Goal: Task Accomplishment & Management: Use online tool/utility

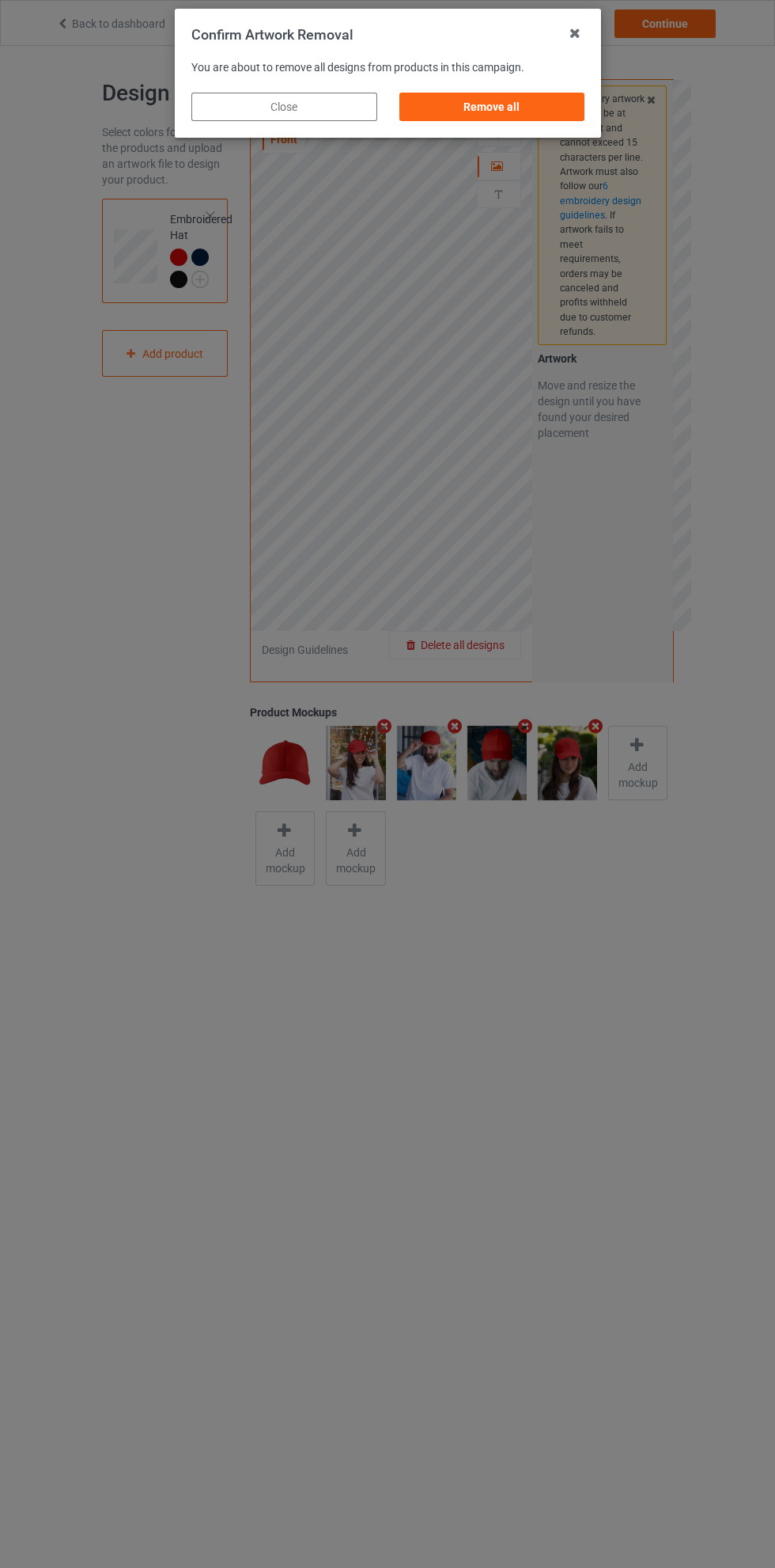
click at [532, 100] on div "Remove all" at bounding box center [492, 107] width 186 height 29
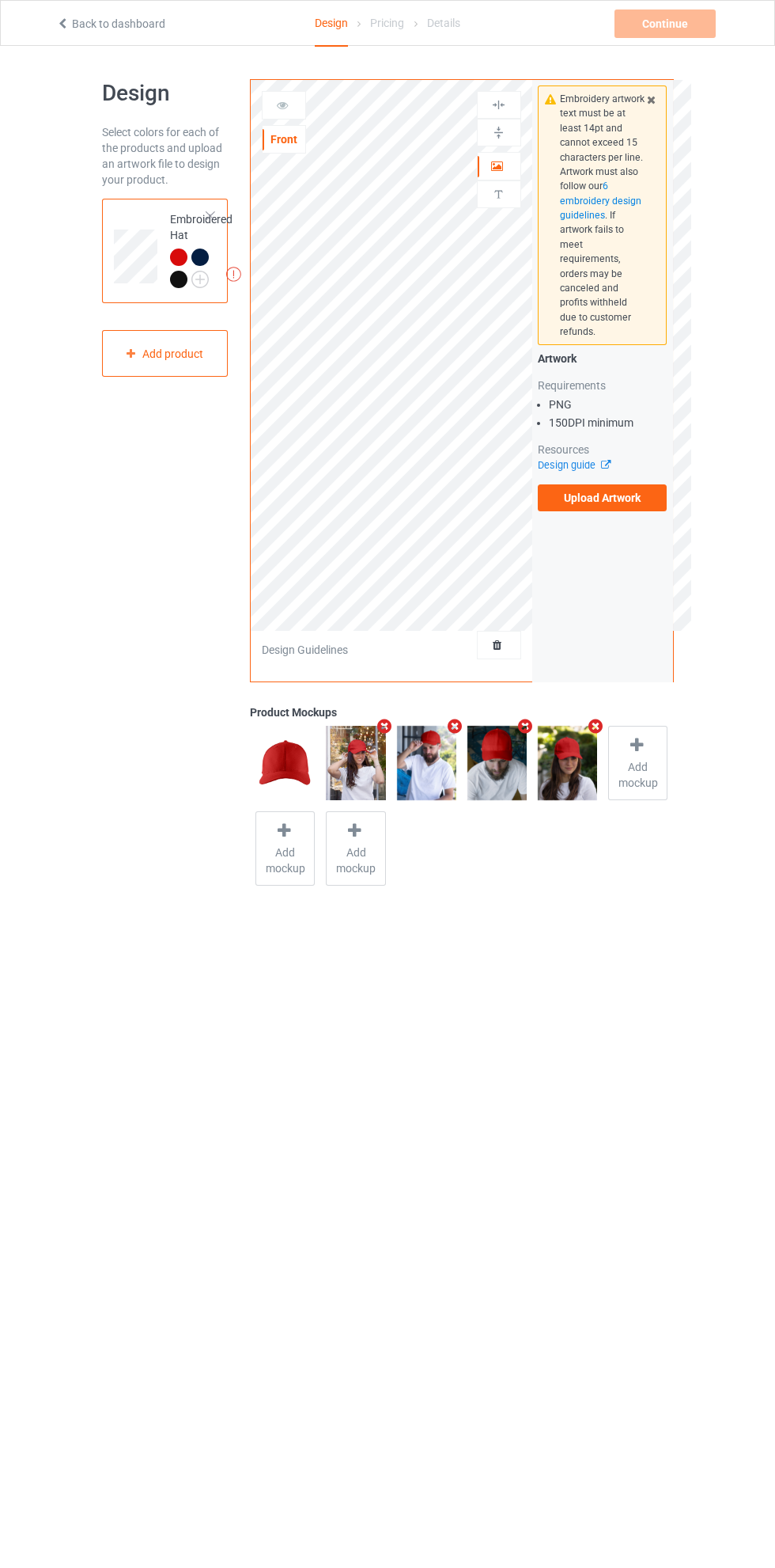
click at [617, 485] on label "Upload Artwork" at bounding box center [603, 498] width 130 height 27
click at [0, 0] on input "Upload Artwork" at bounding box center [0, 0] width 0 height 0
click at [508, 163] on div at bounding box center [499, 166] width 43 height 16
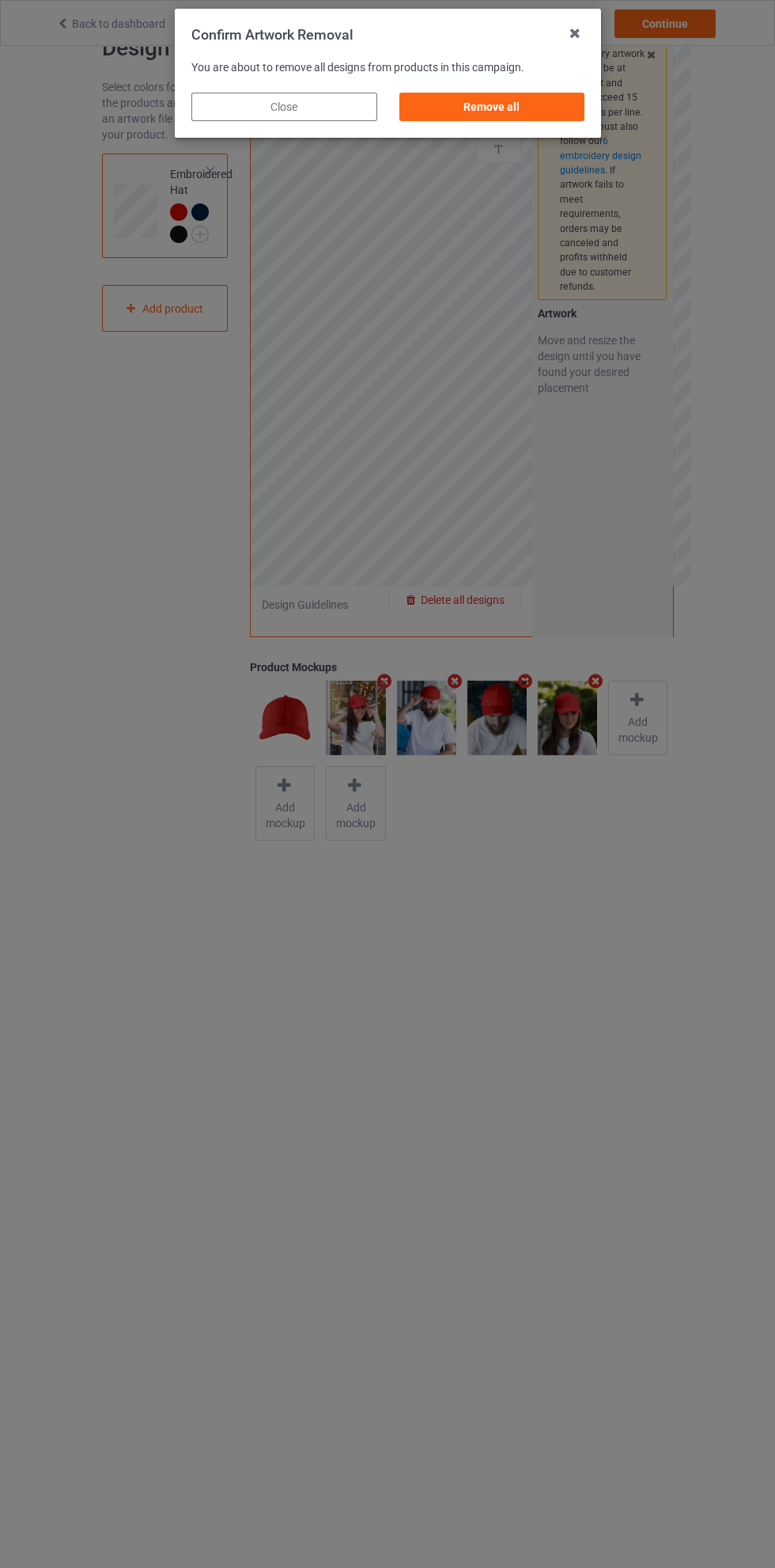
click at [507, 116] on div "Remove all" at bounding box center [492, 107] width 186 height 29
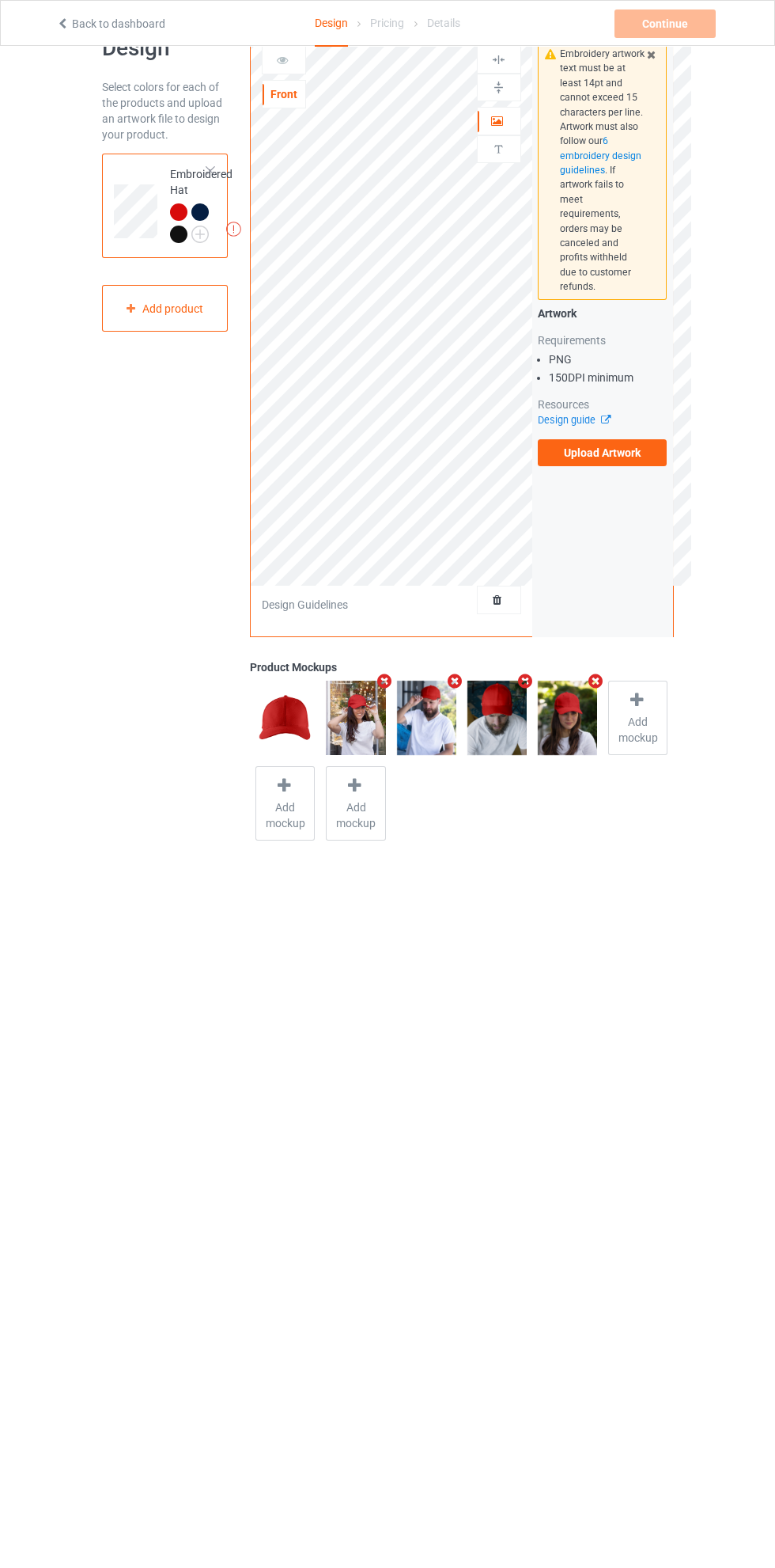
click at [626, 439] on label "Upload Artwork" at bounding box center [603, 453] width 130 height 27
click at [0, 0] on input "Upload Artwork" at bounding box center [0, 0] width 0 height 0
click at [286, 70] on div at bounding box center [283, 60] width 44 height 29
click at [282, 54] on icon at bounding box center [282, 58] width 14 height 11
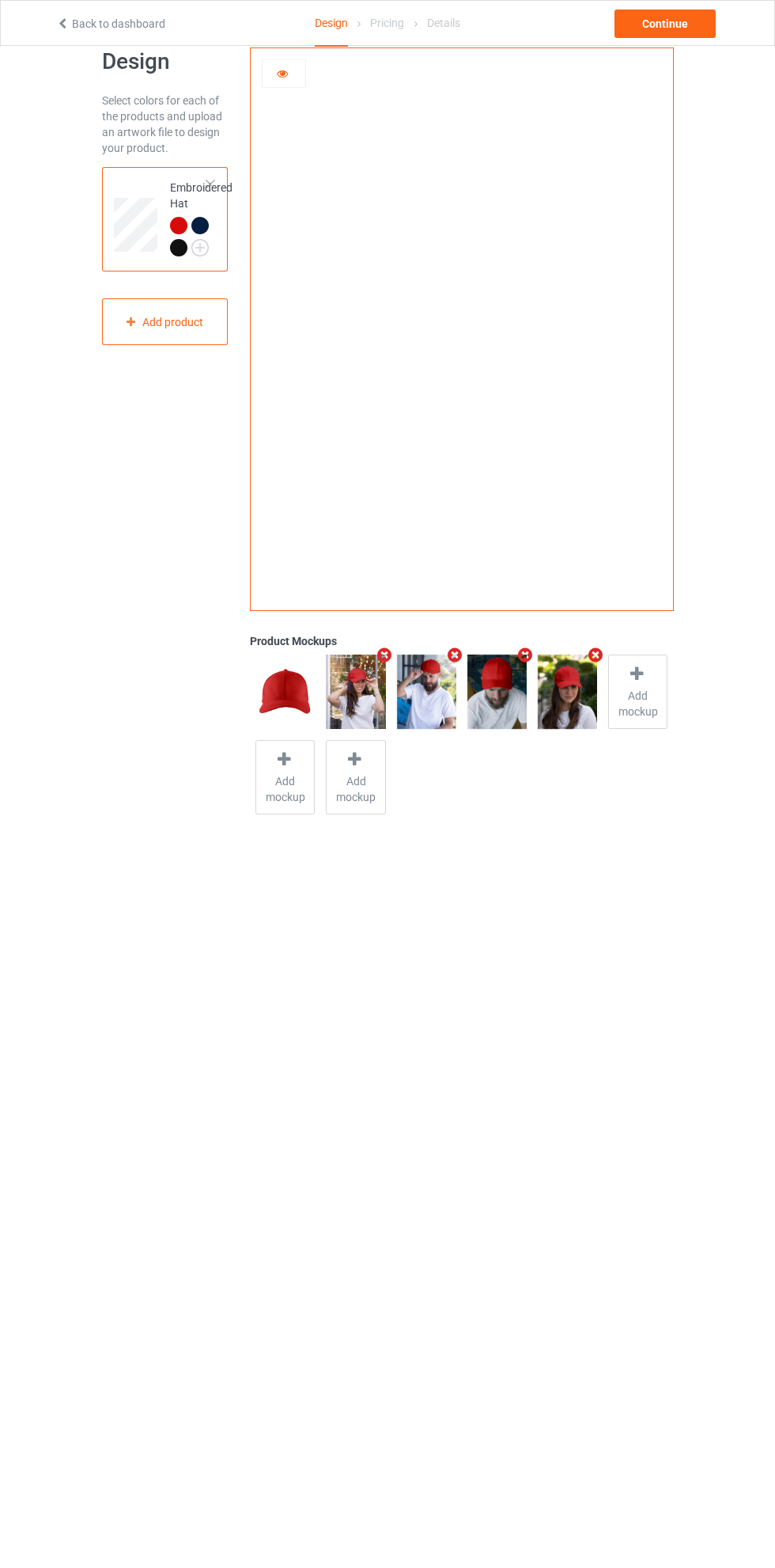
scroll to position [30, 0]
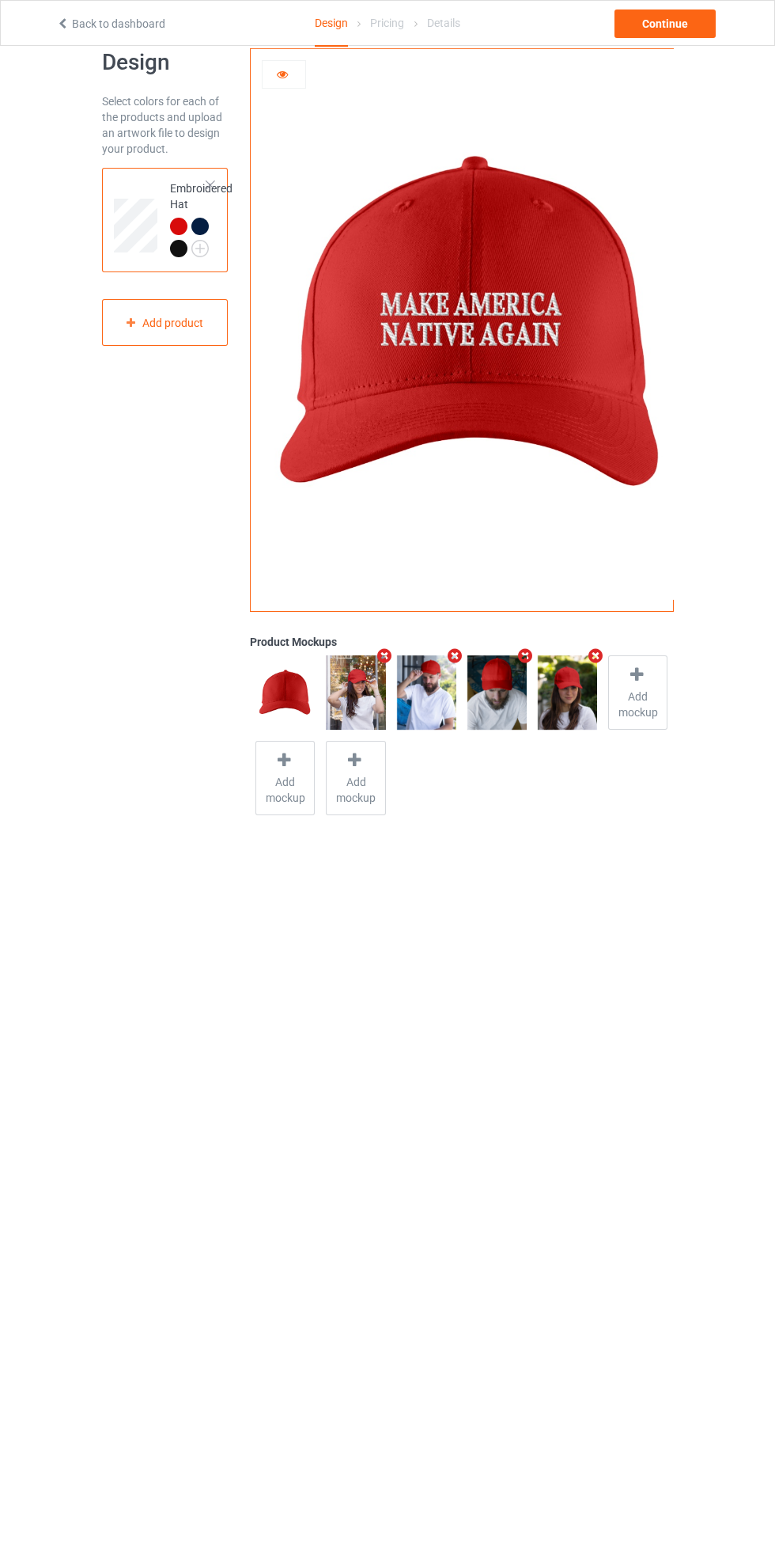
click at [282, 72] on icon at bounding box center [282, 72] width 14 height 11
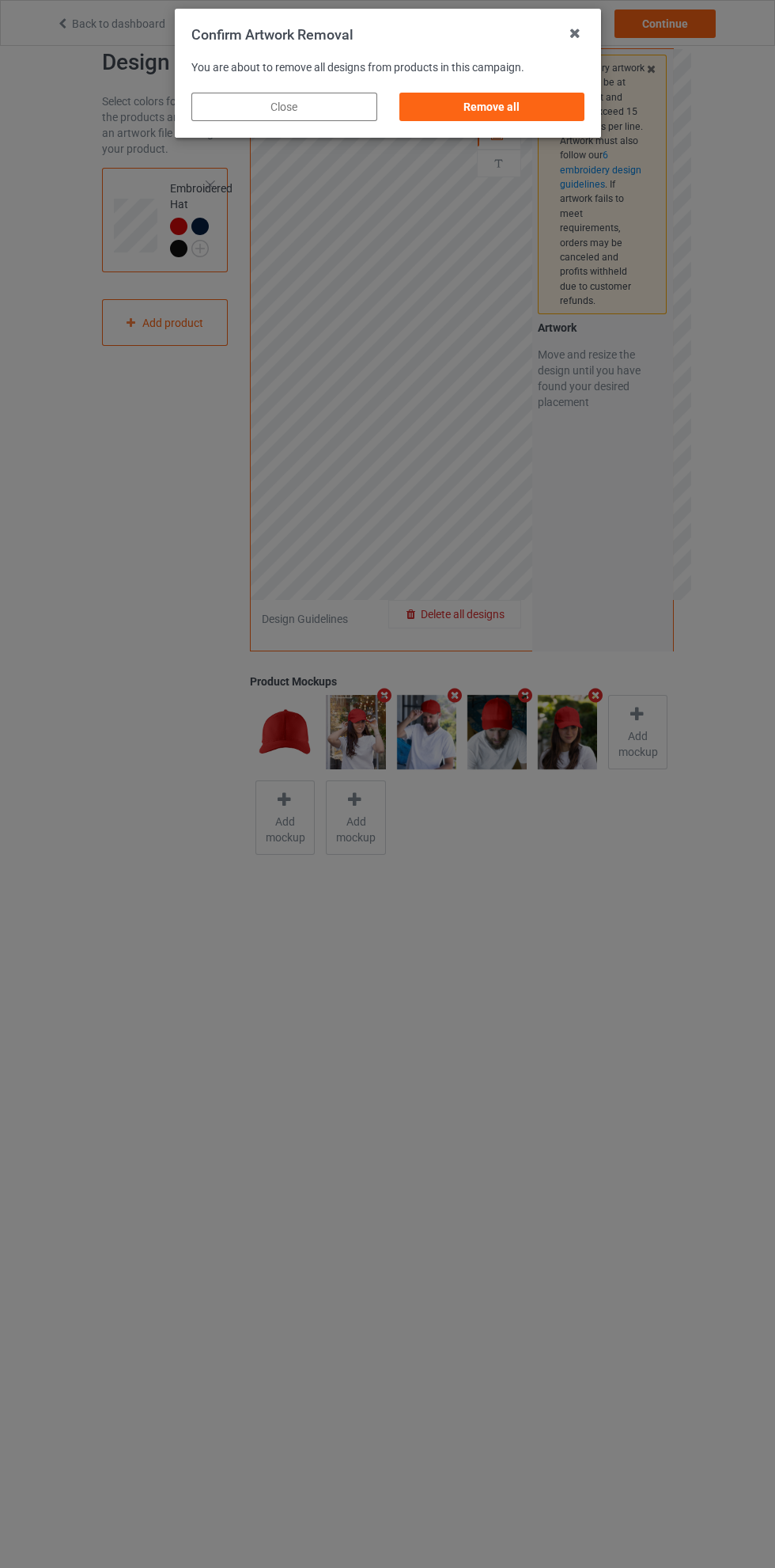
click at [518, 116] on div "Remove all" at bounding box center [492, 107] width 186 height 29
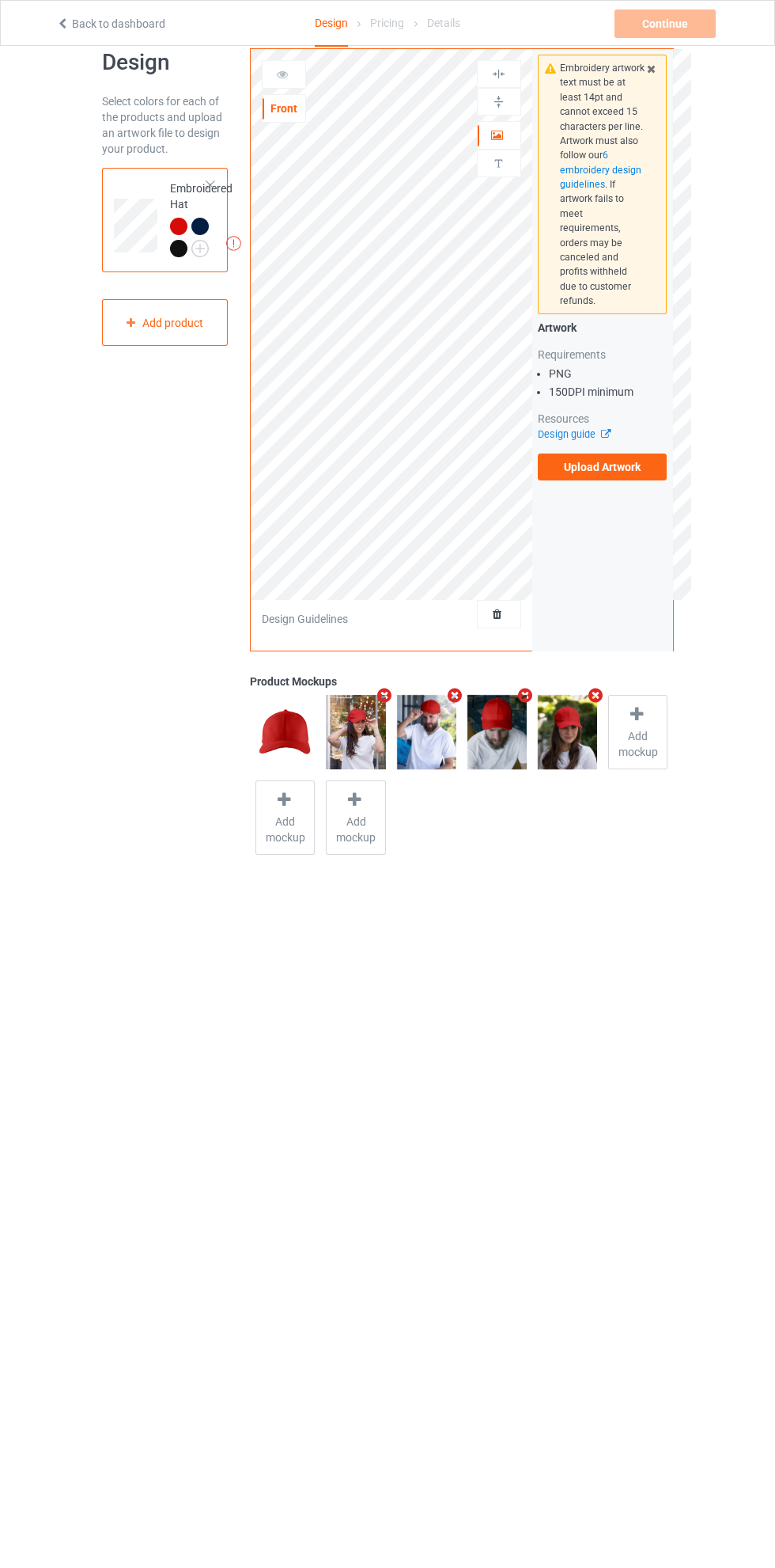
click at [626, 453] on label "Upload Artwork" at bounding box center [603, 467] width 130 height 27
click at [0, 0] on input "Upload Artwork" at bounding box center [0, 0] width 0 height 0
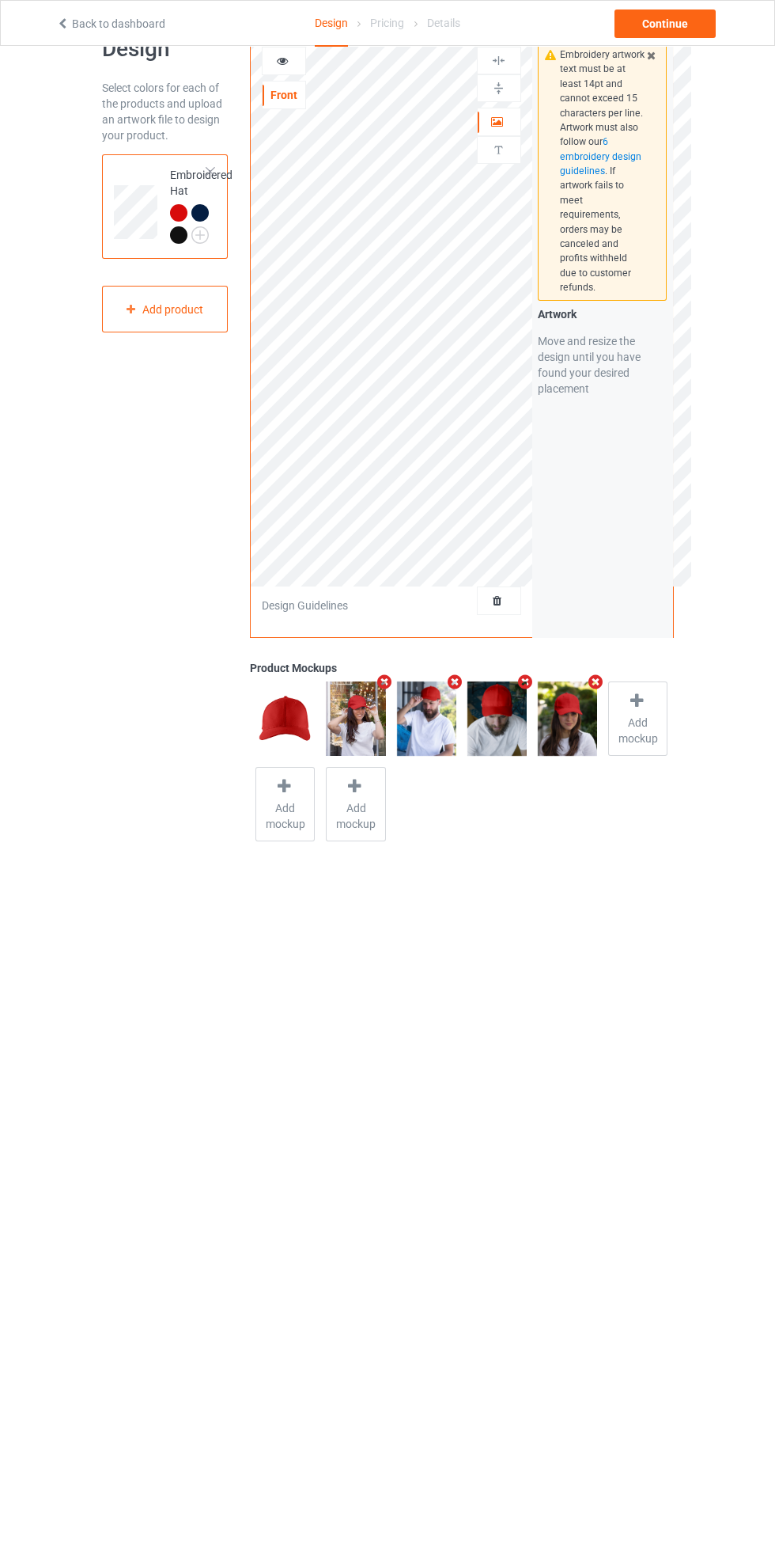
scroll to position [45, 0]
click at [688, 27] on div "Continue" at bounding box center [665, 24] width 101 height 29
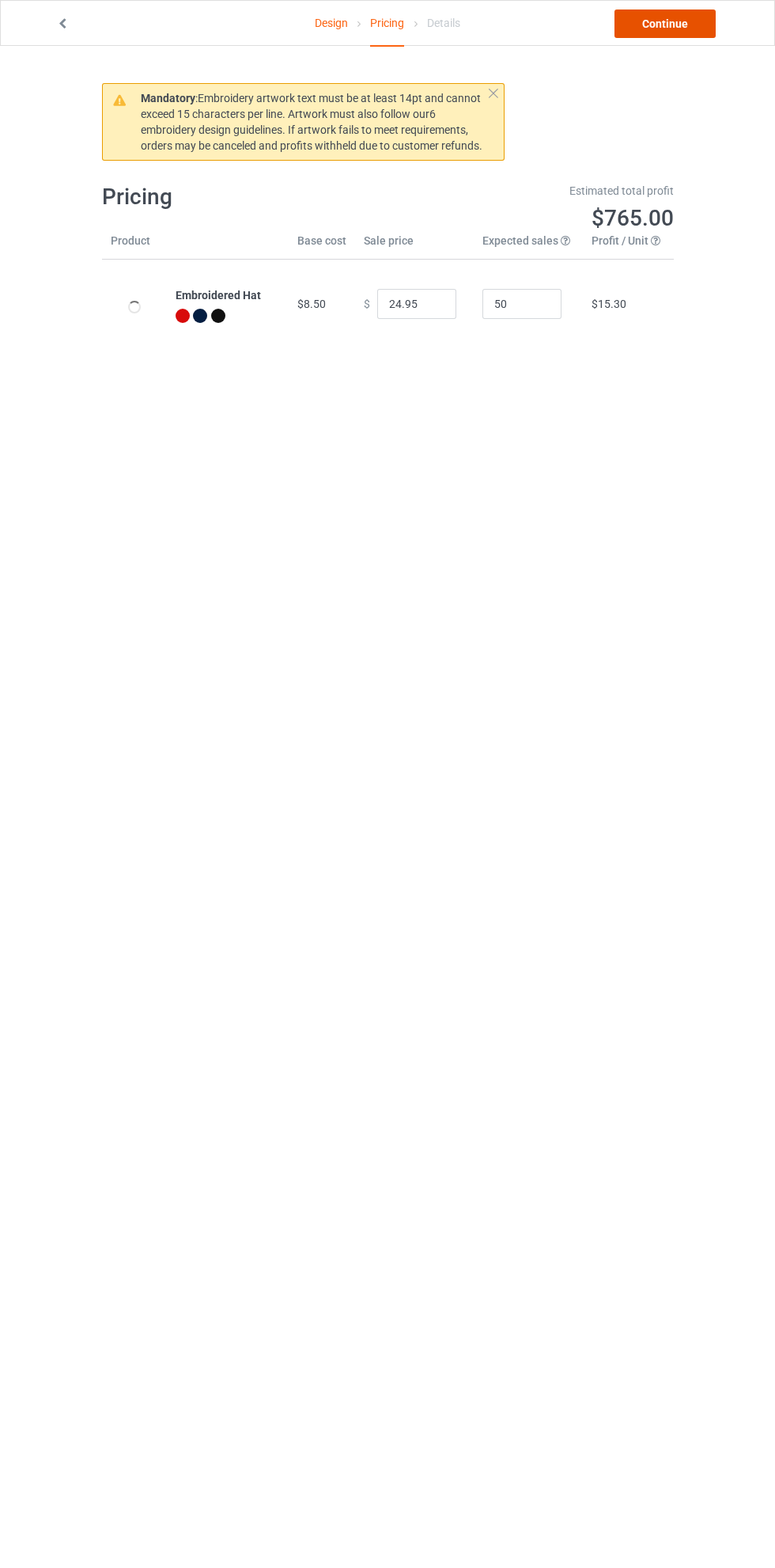
click at [705, 24] on link "Continue" at bounding box center [665, 24] width 101 height 29
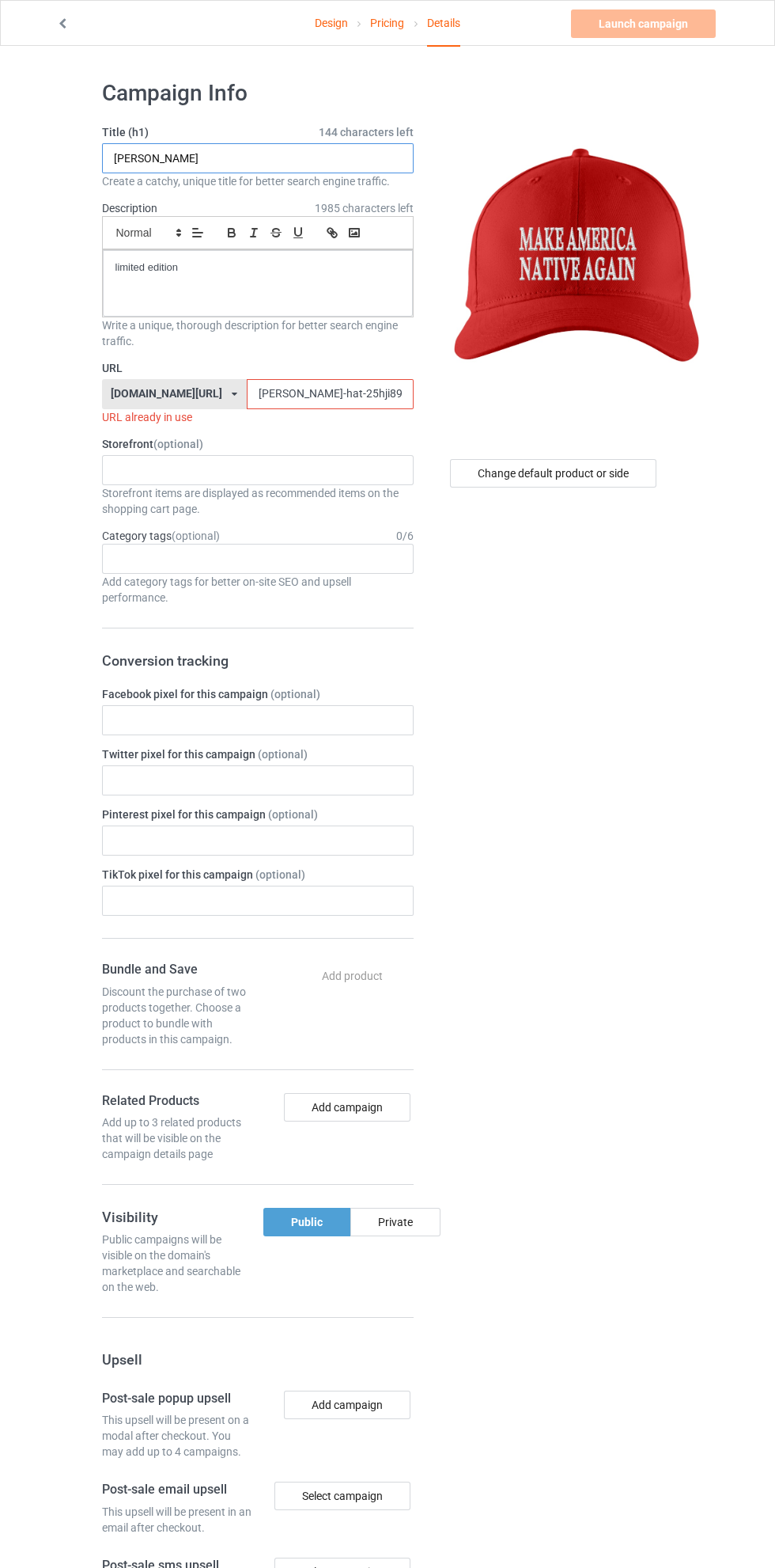
click at [319, 158] on input "OBAMA" at bounding box center [258, 158] width 312 height 30
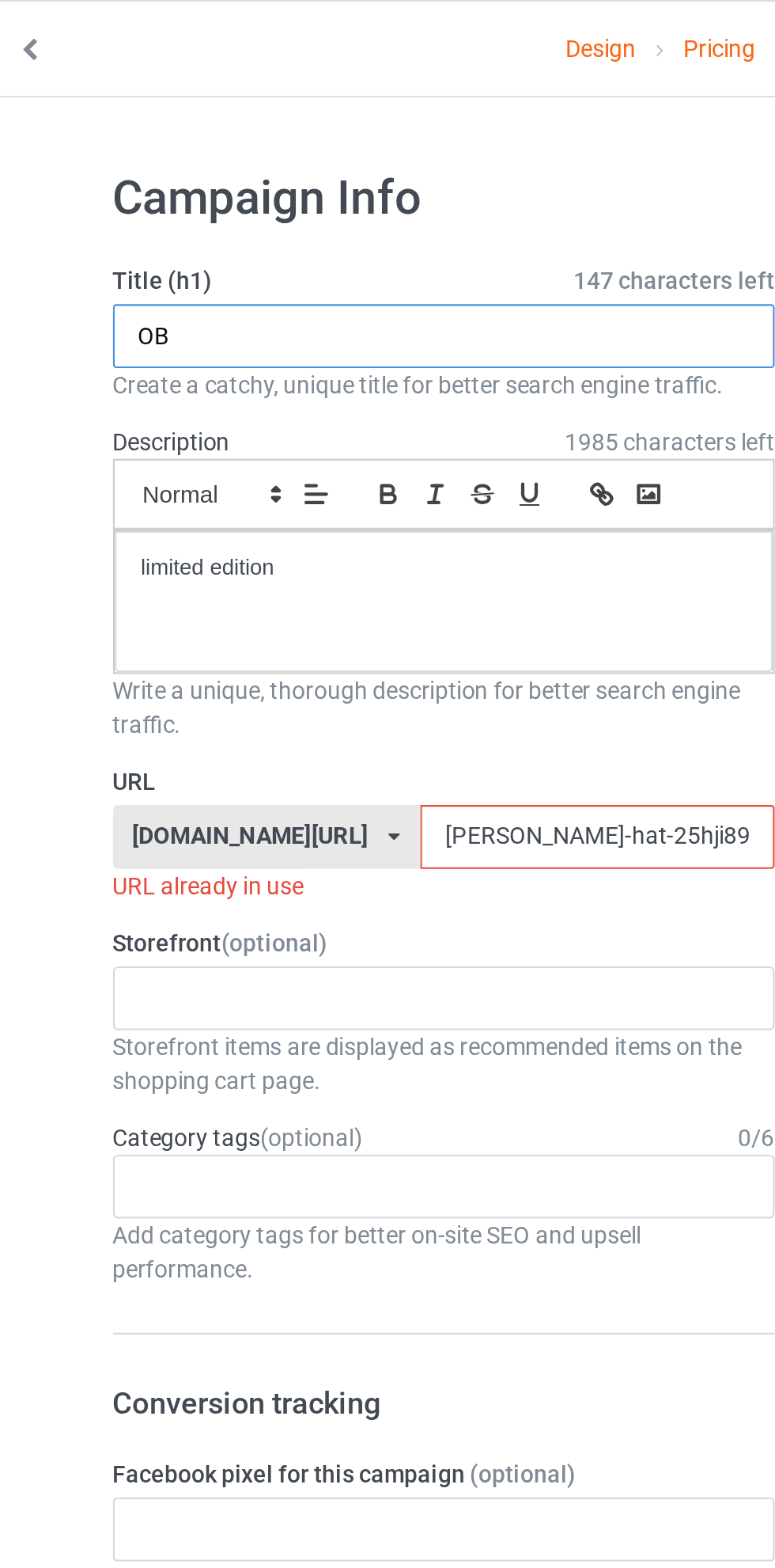
type input "O"
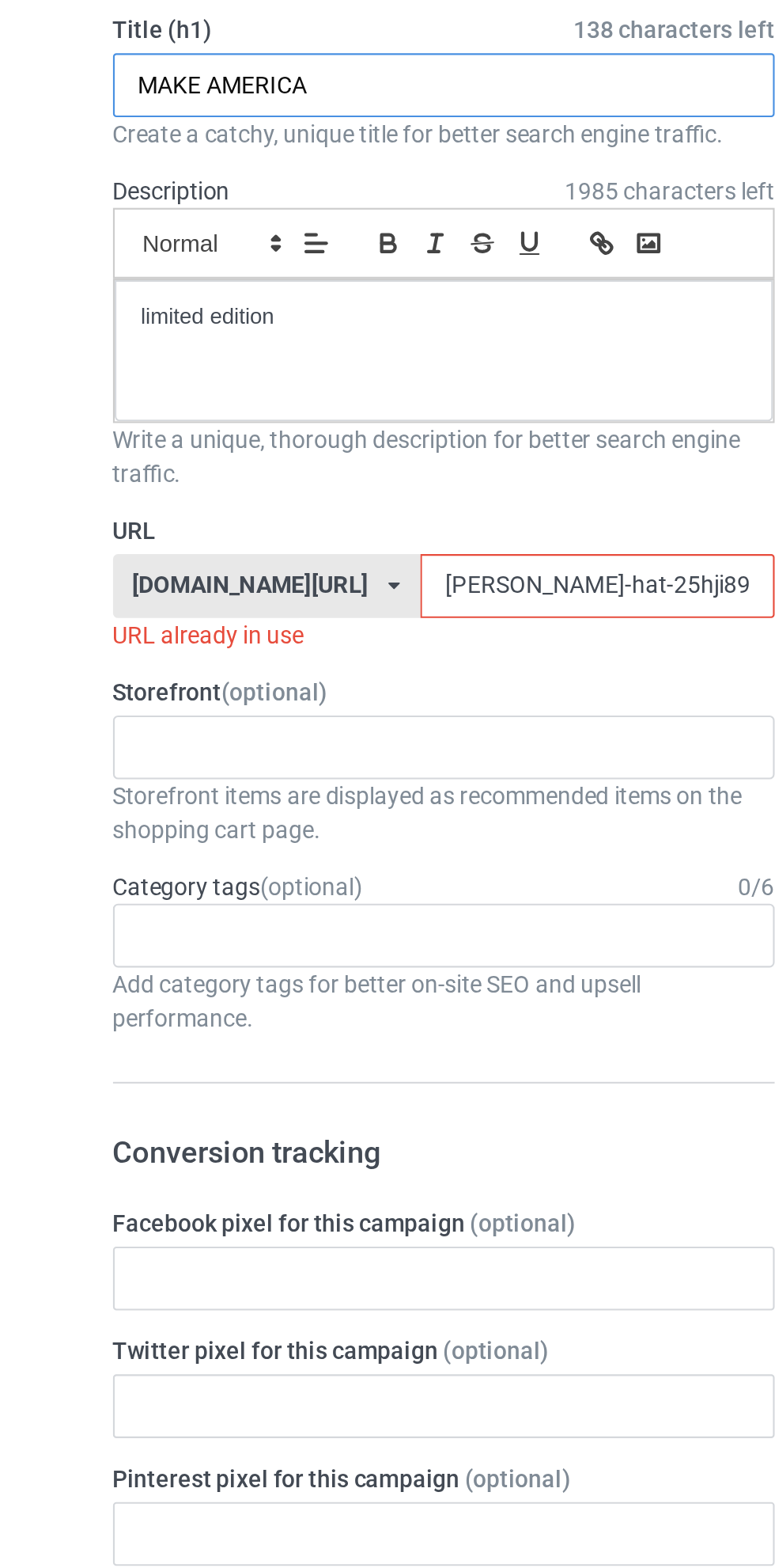
type input "MAKE AMERICA"
click at [251, 396] on input "obama-hat-25hji89h890kjh" at bounding box center [331, 393] width 167 height 30
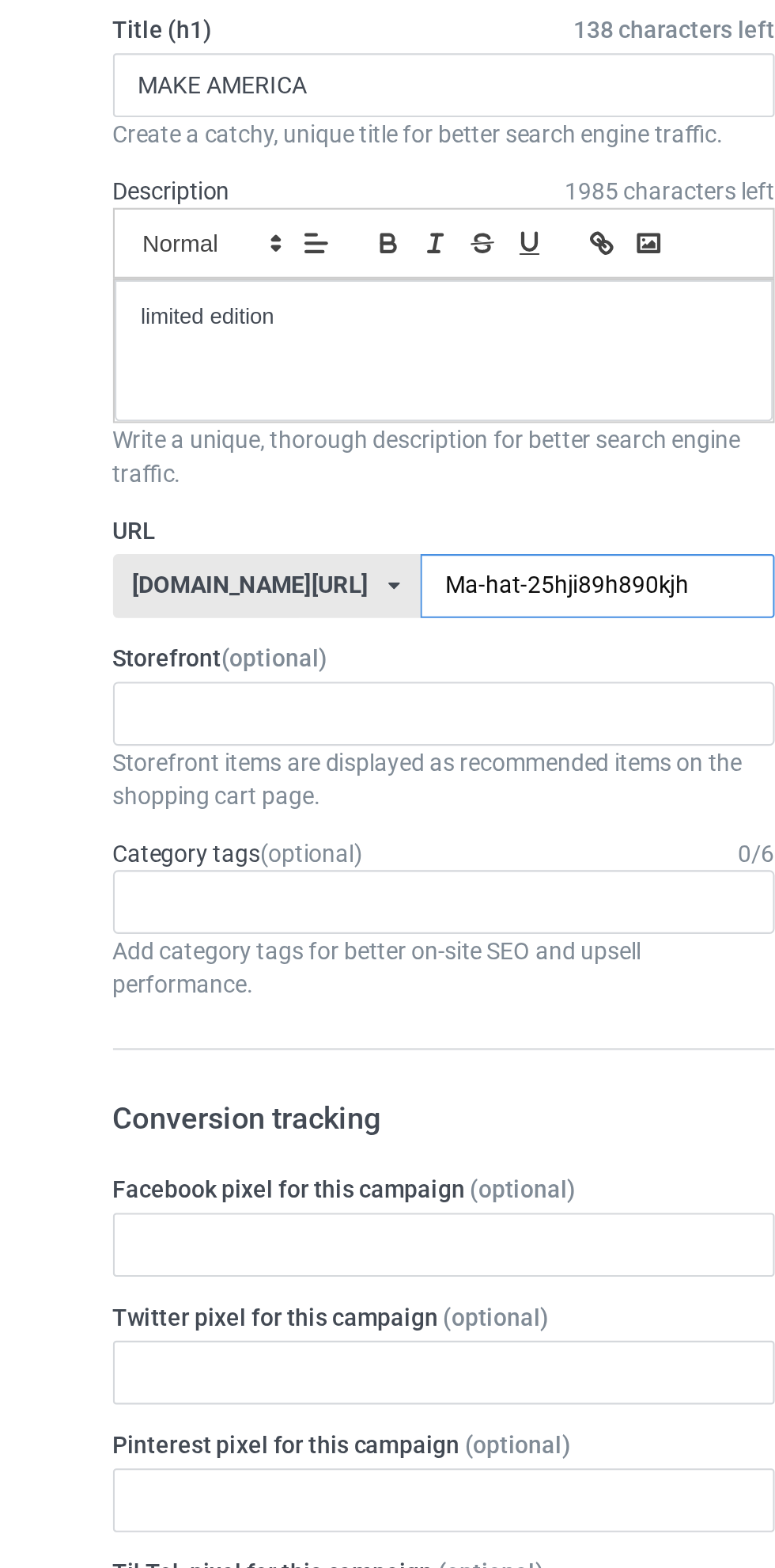
click at [247, 389] on input "Ma-hat-25hji89h890kjh" at bounding box center [331, 393] width 167 height 30
type input "Make-hat-25hji89h890kjh"
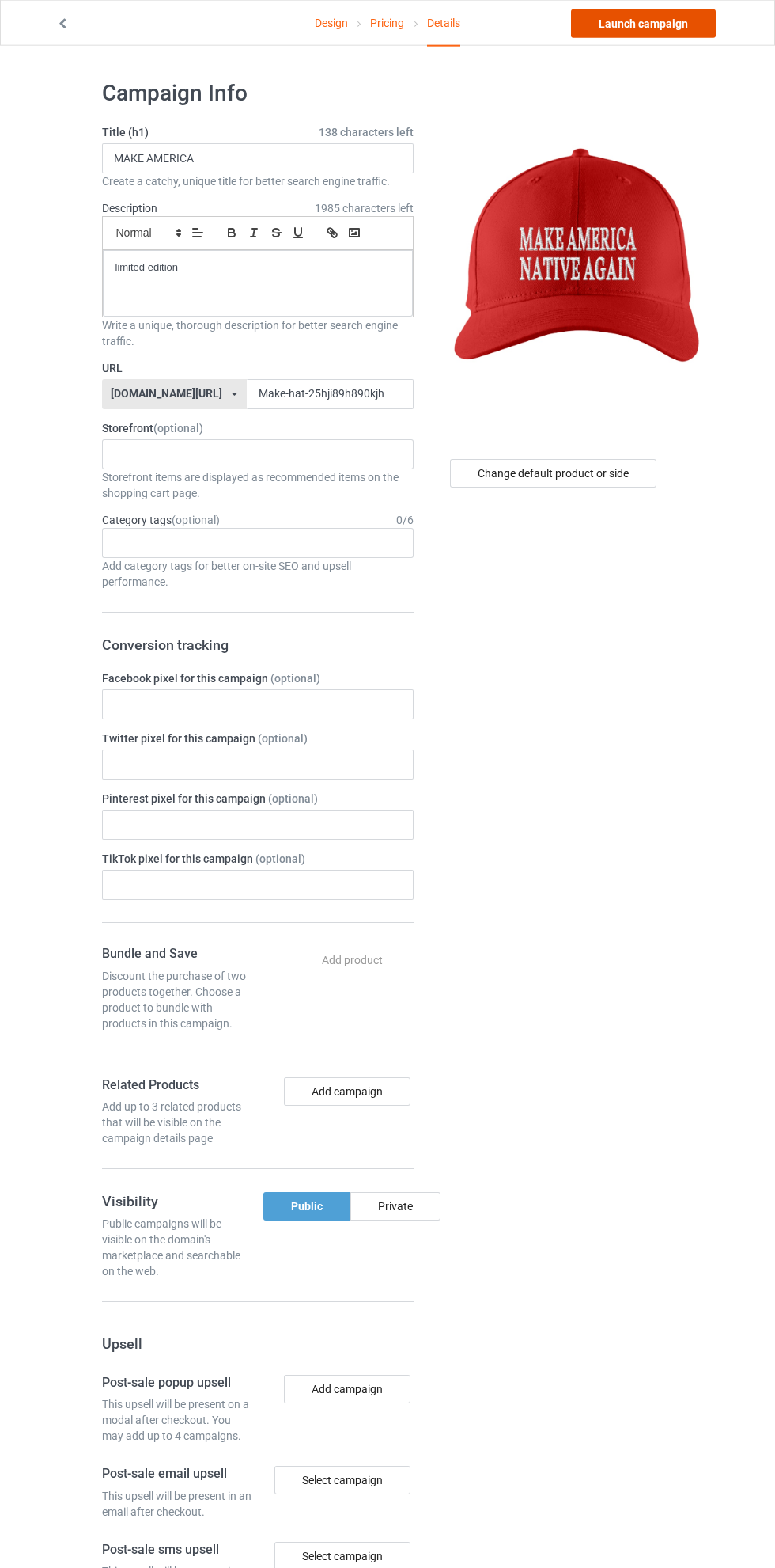
click at [654, 23] on link "Launch campaign" at bounding box center [643, 24] width 144 height 29
